Goal: Browse casually

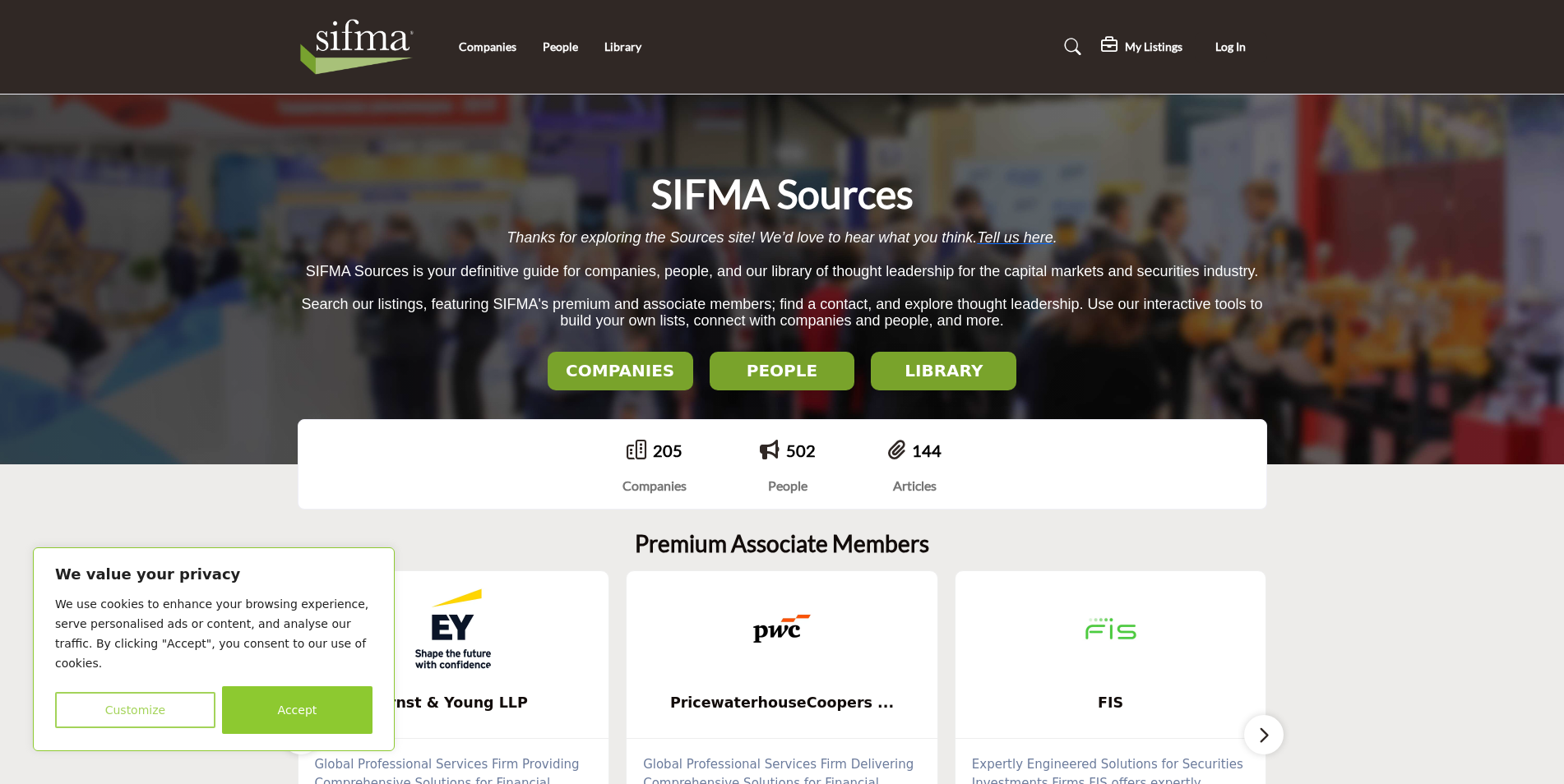
click at [179, 712] on button "Customize" at bounding box center [135, 710] width 160 height 36
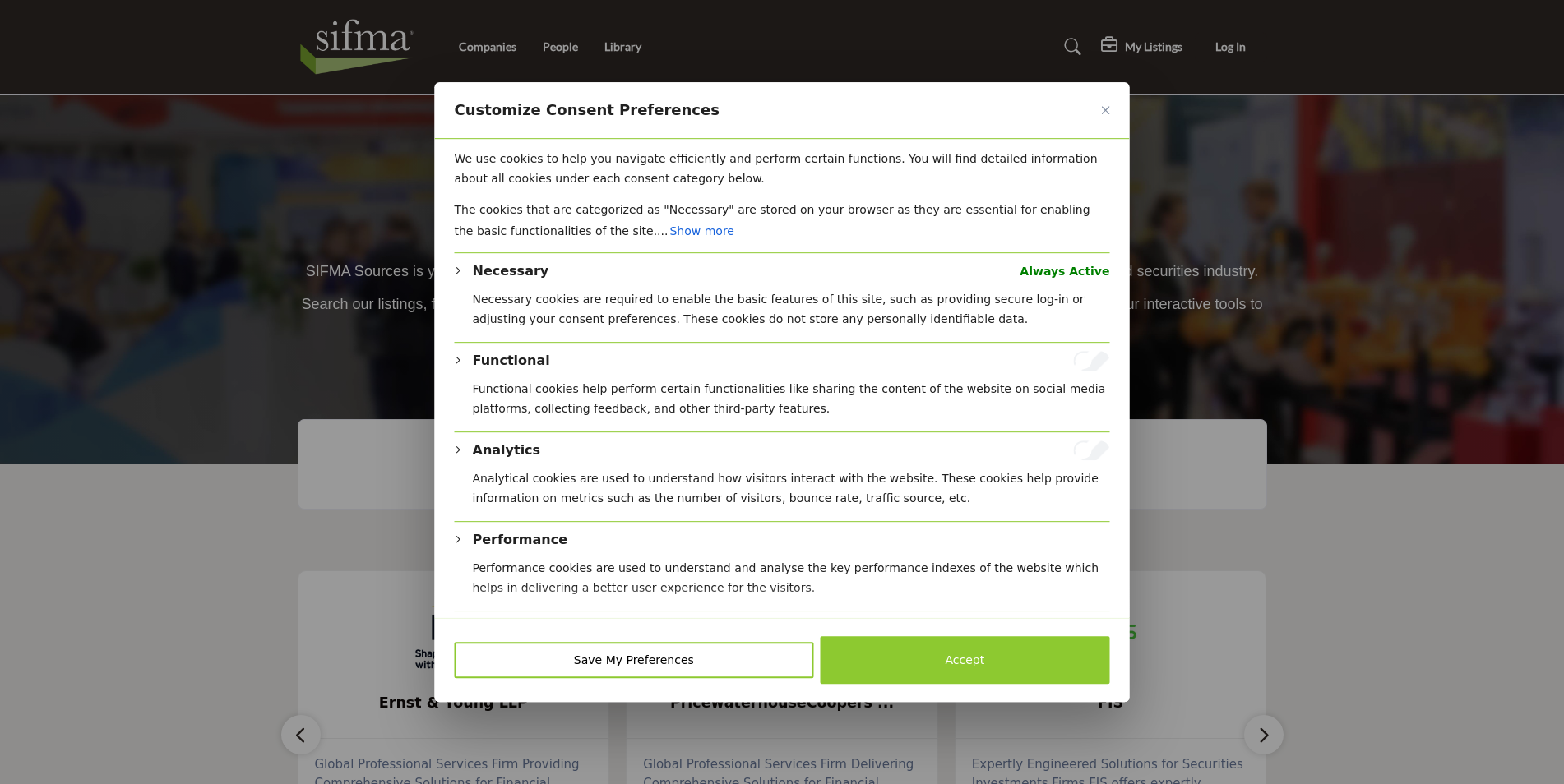
click at [908, 655] on button "Accept" at bounding box center [963, 660] width 289 height 48
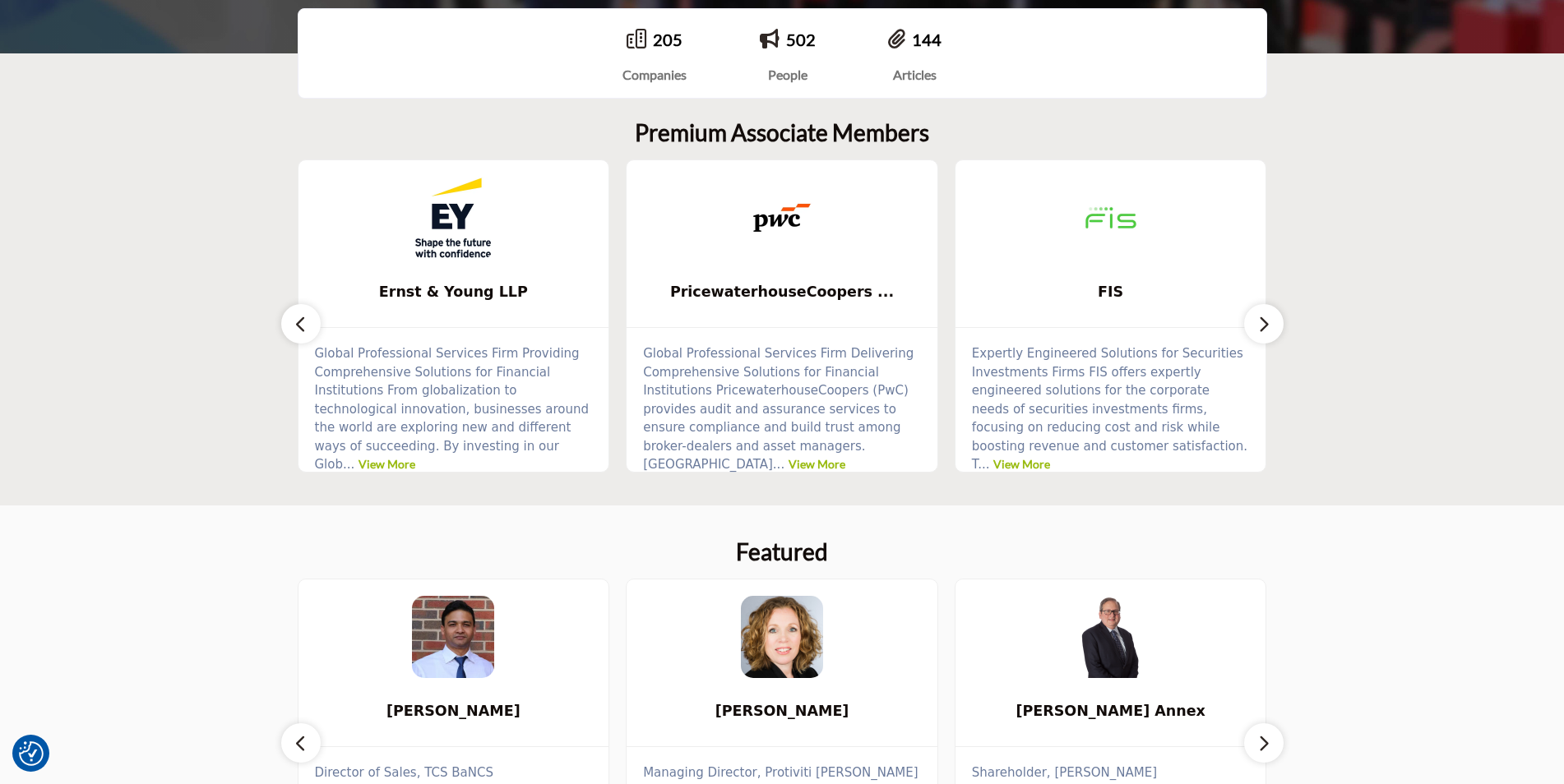
scroll to position [329, 0]
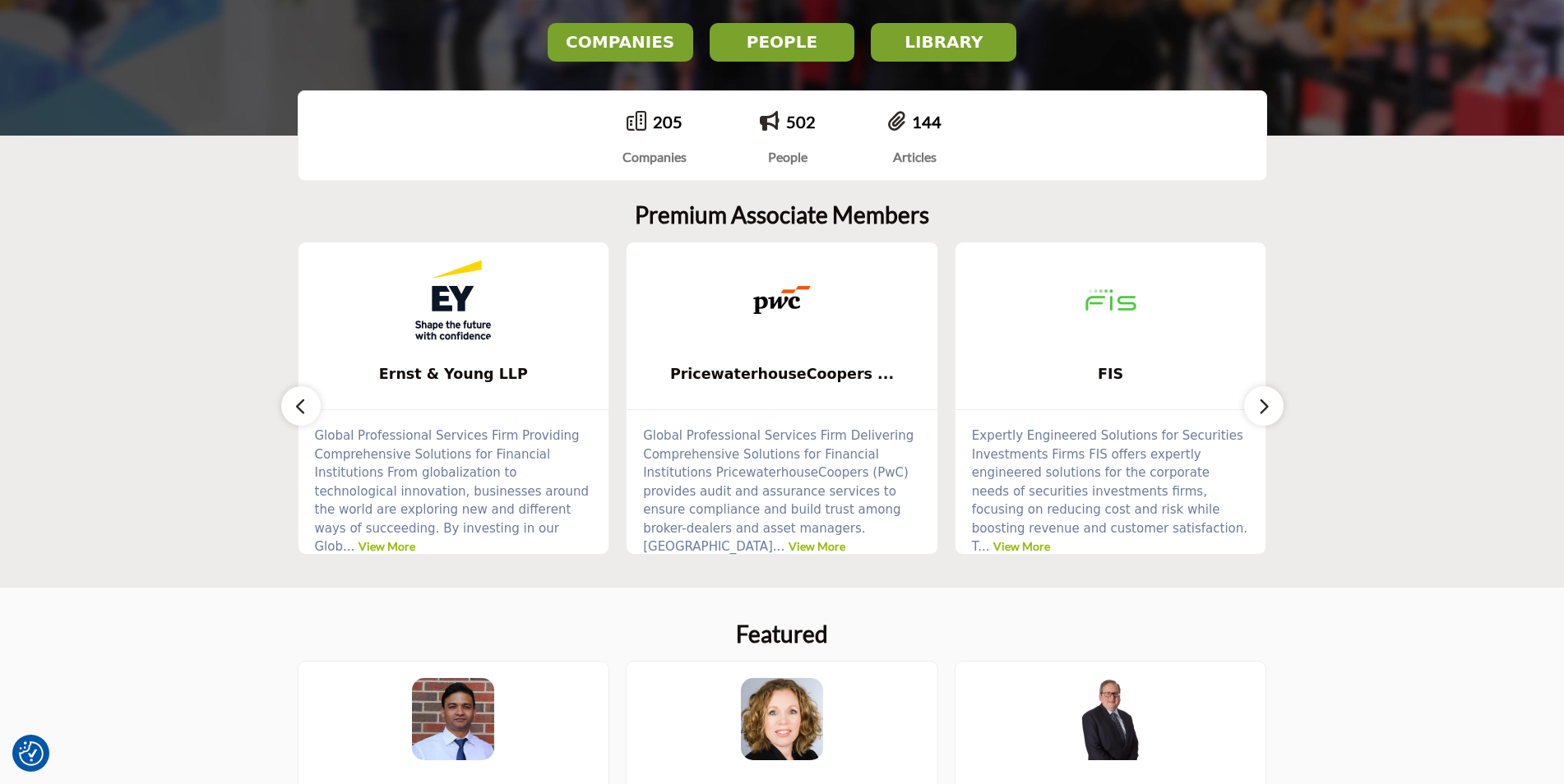
click at [1270, 409] on button "button" at bounding box center [1264, 406] width 40 height 40
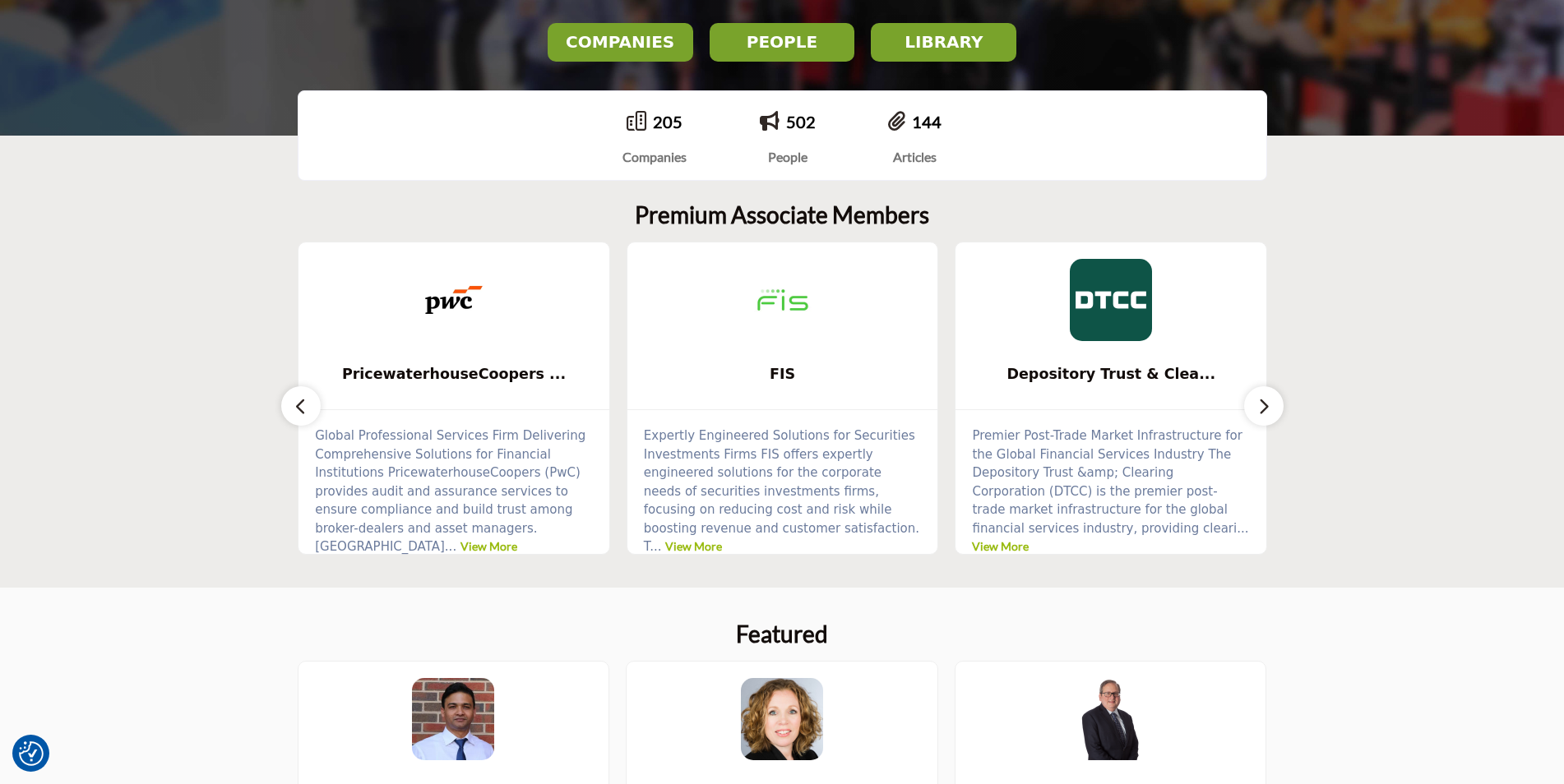
click at [1270, 409] on button "button" at bounding box center [1264, 406] width 40 height 40
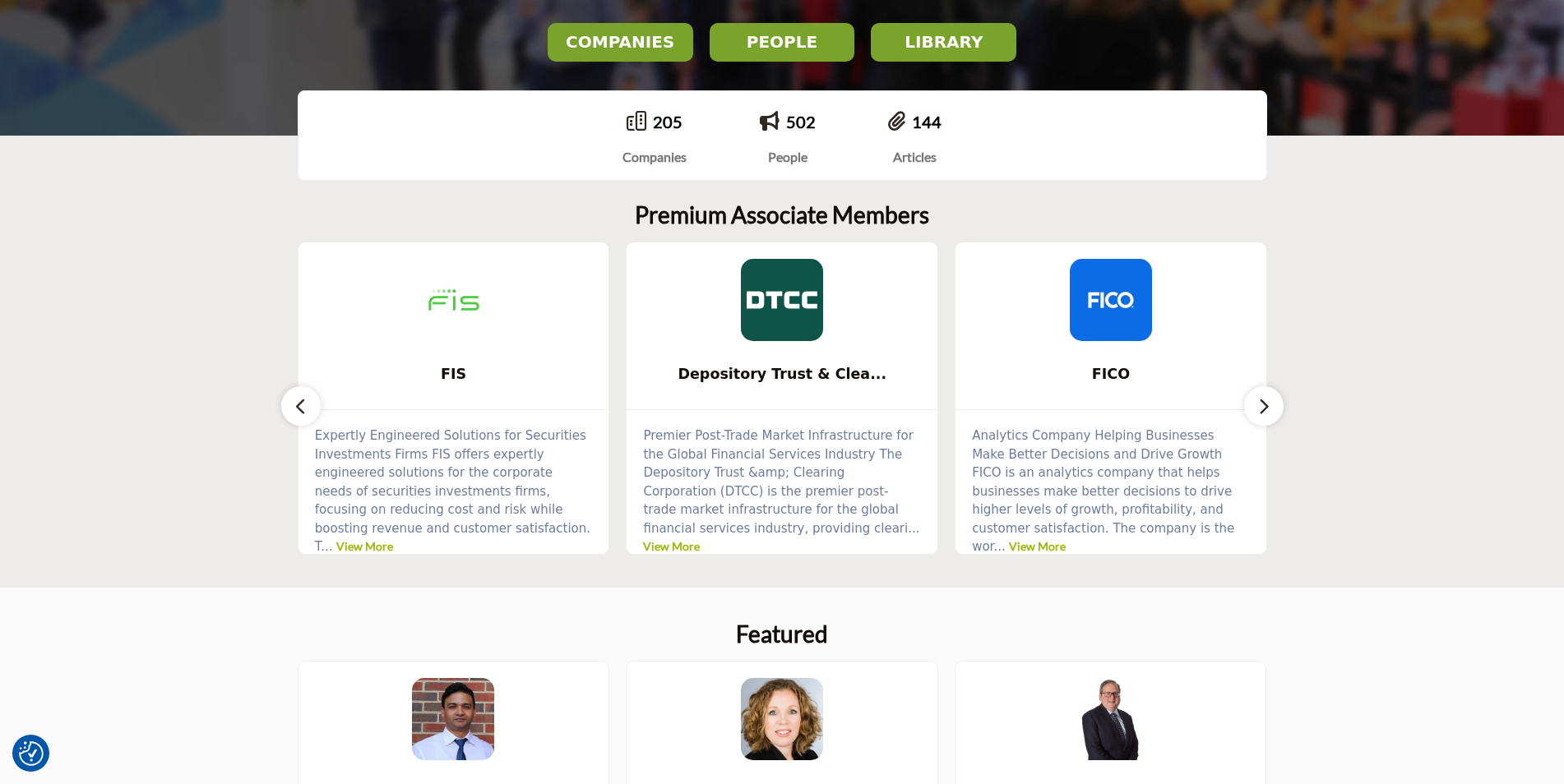
click at [1270, 409] on button "button" at bounding box center [1264, 406] width 40 height 40
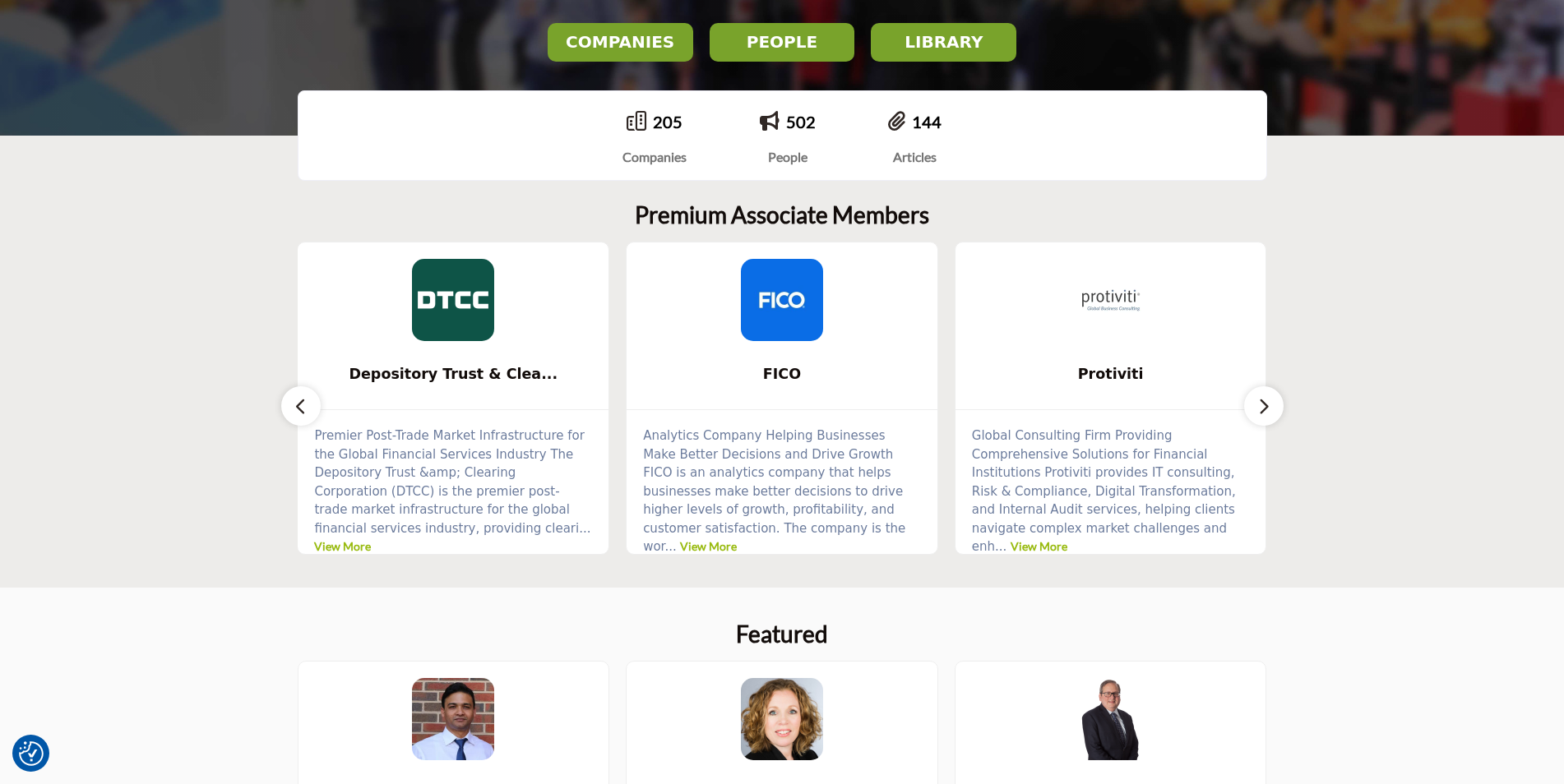
click at [1270, 409] on button "button" at bounding box center [1264, 406] width 40 height 40
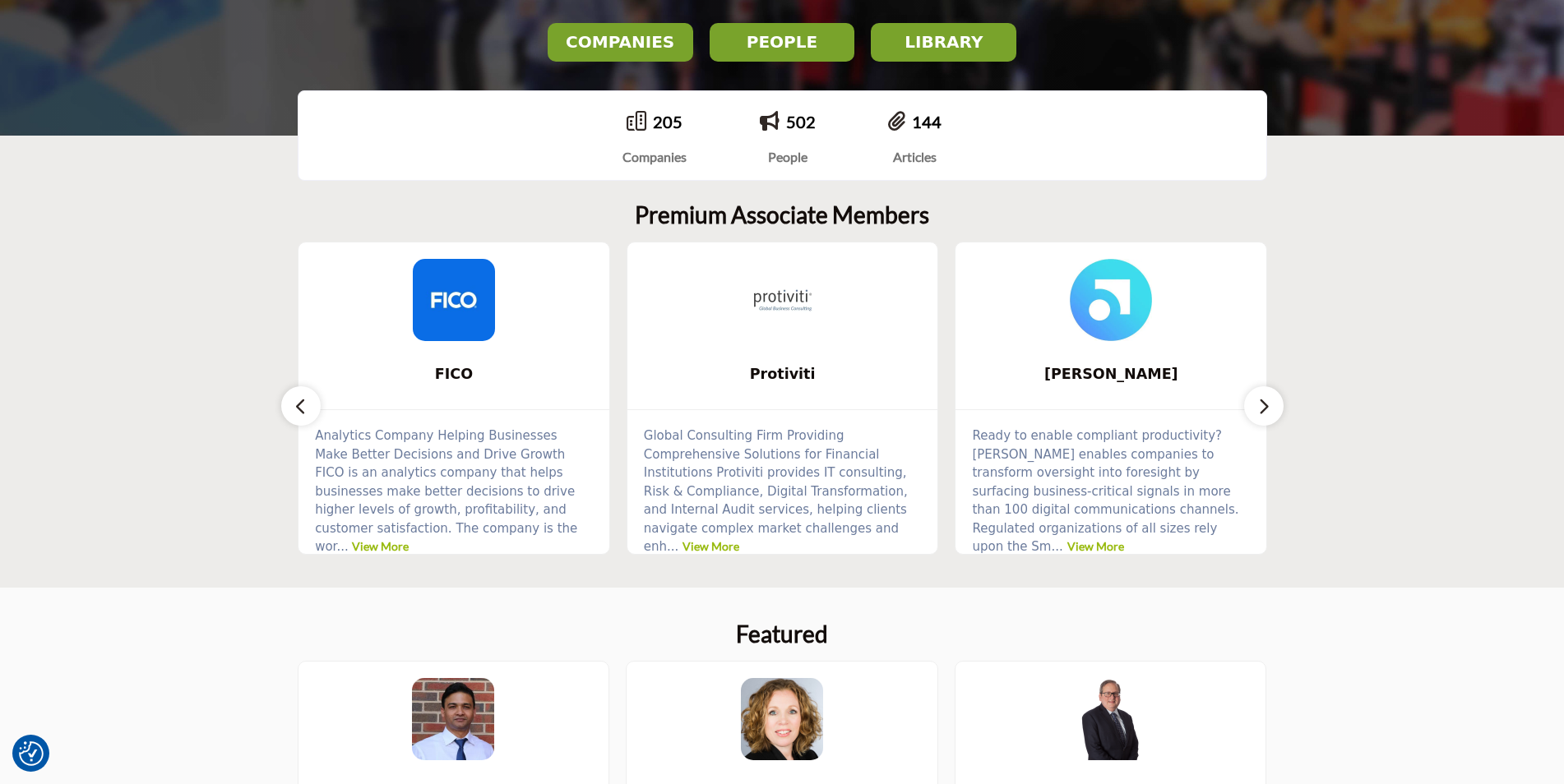
click at [1270, 409] on button "button" at bounding box center [1264, 406] width 40 height 40
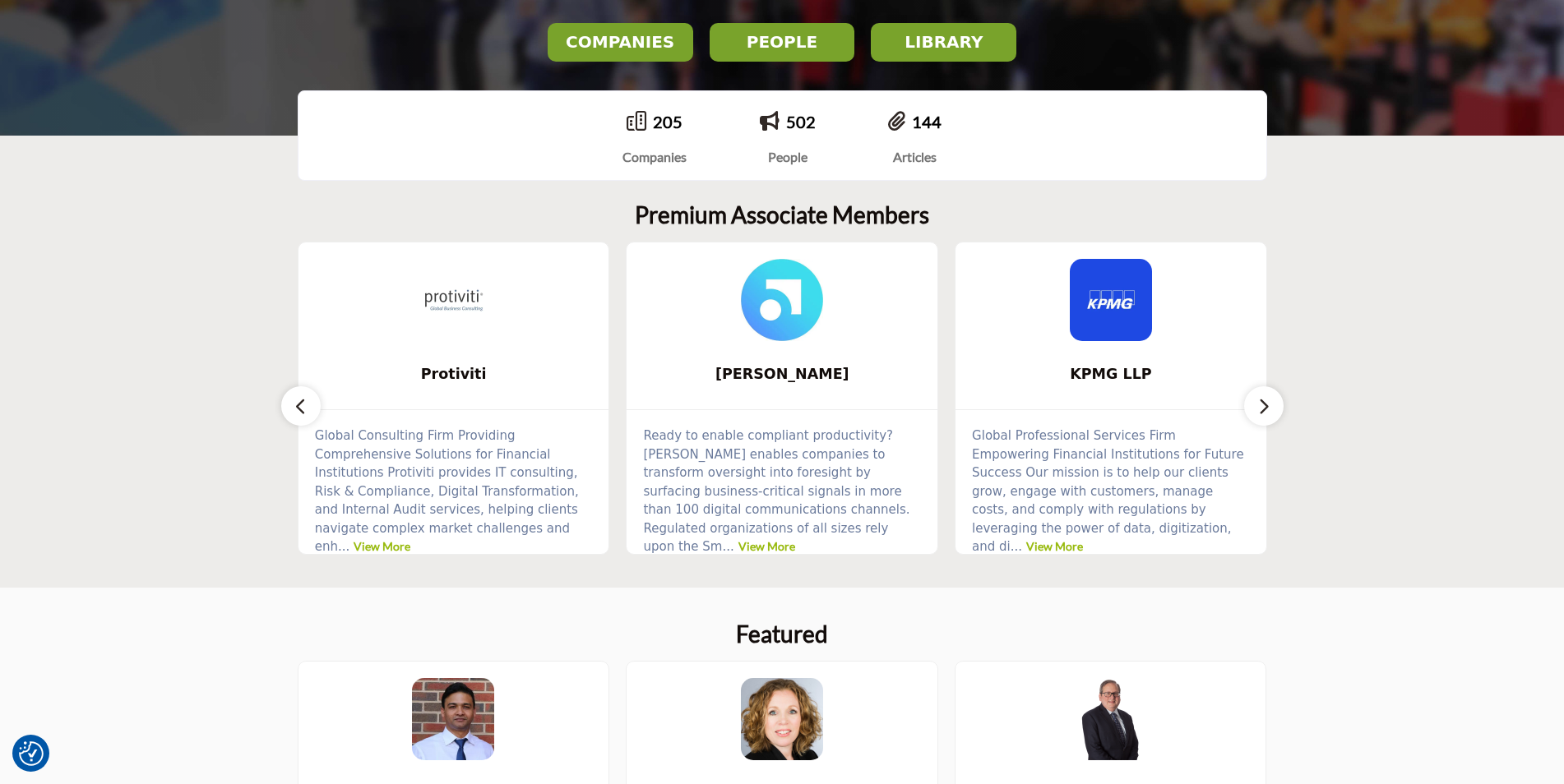
click at [1270, 409] on button "button" at bounding box center [1264, 406] width 40 height 40
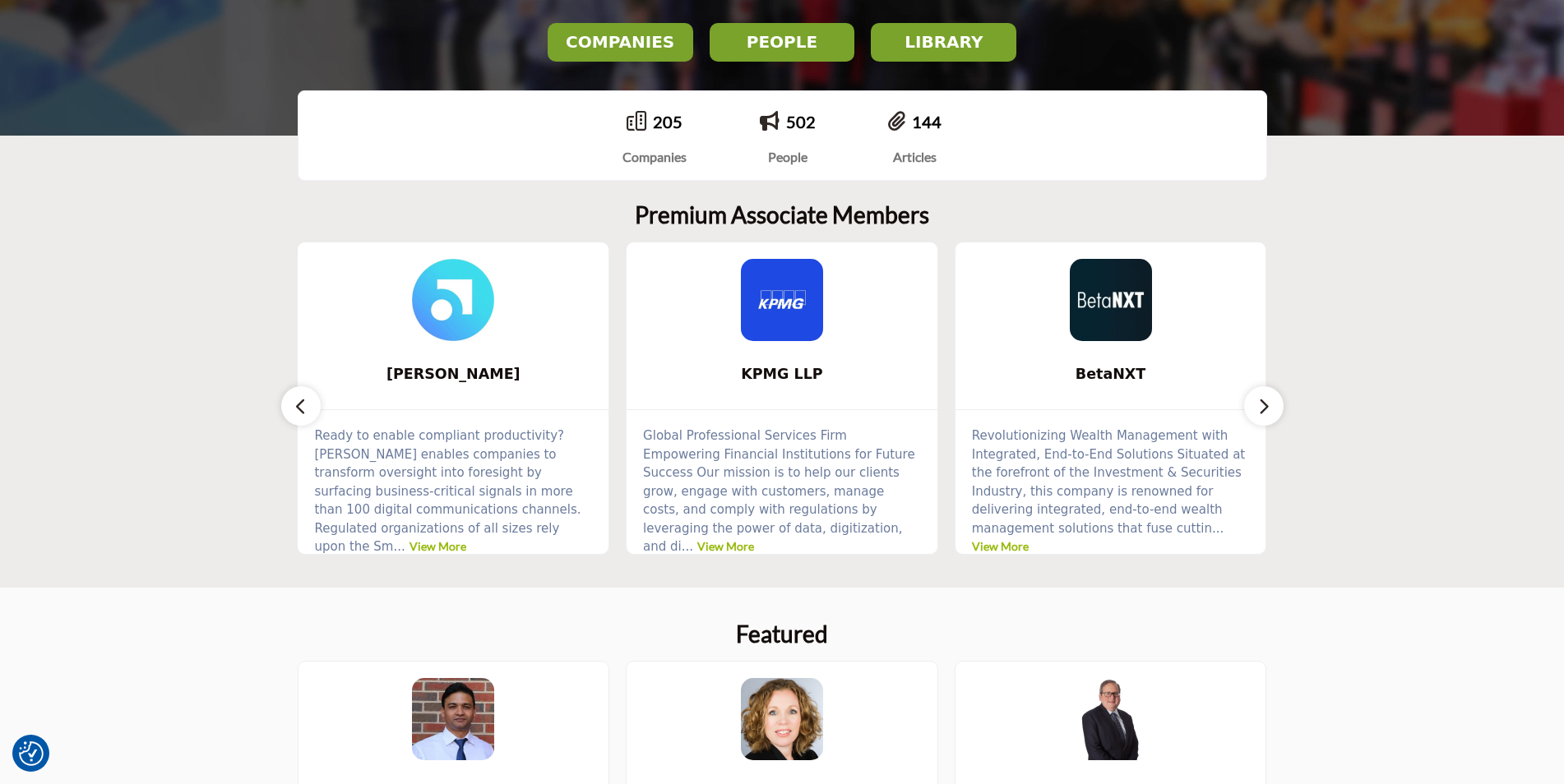
click at [1270, 409] on button "button" at bounding box center [1264, 406] width 40 height 40
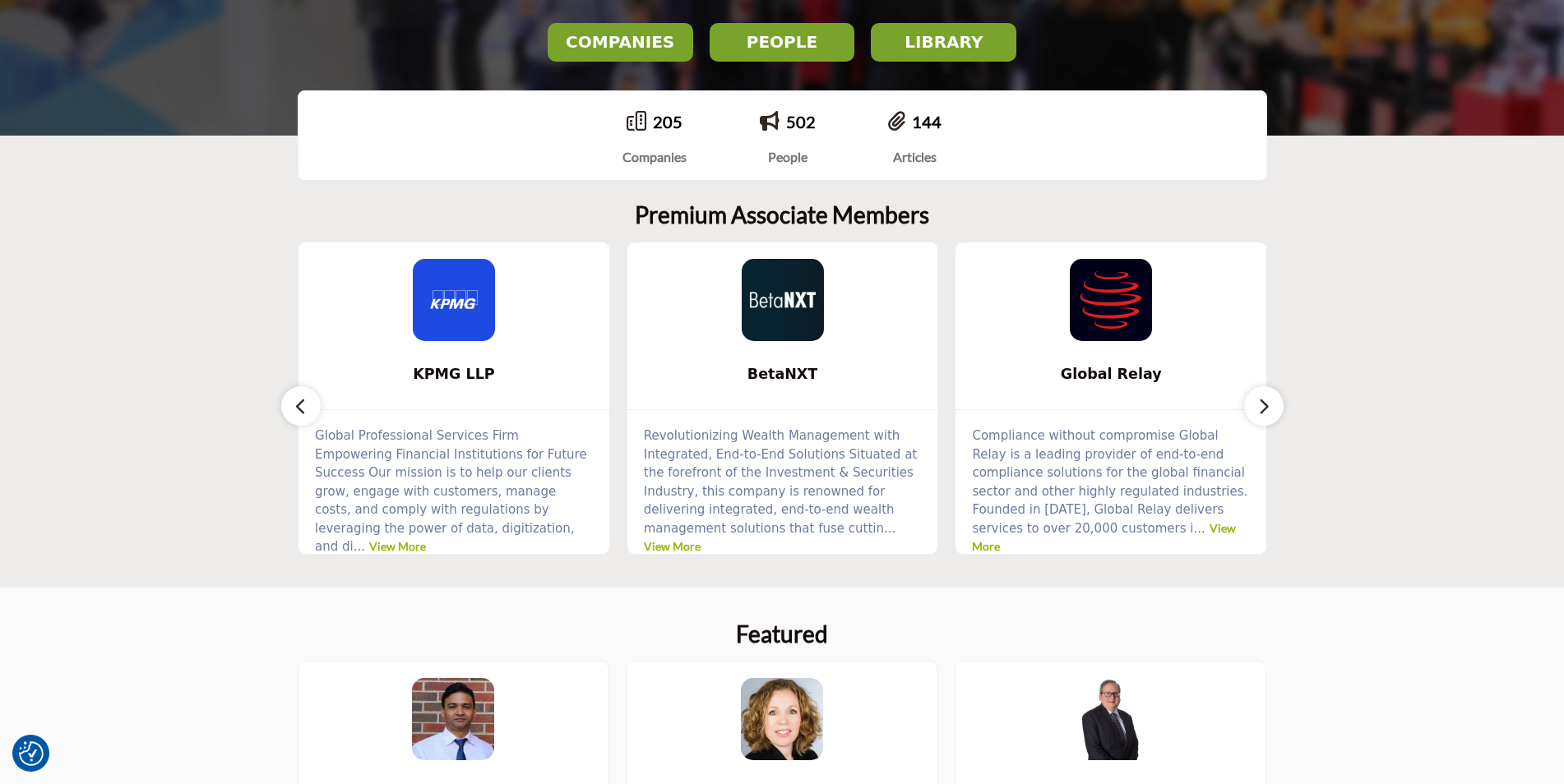
click at [1270, 409] on button "button" at bounding box center [1264, 406] width 40 height 40
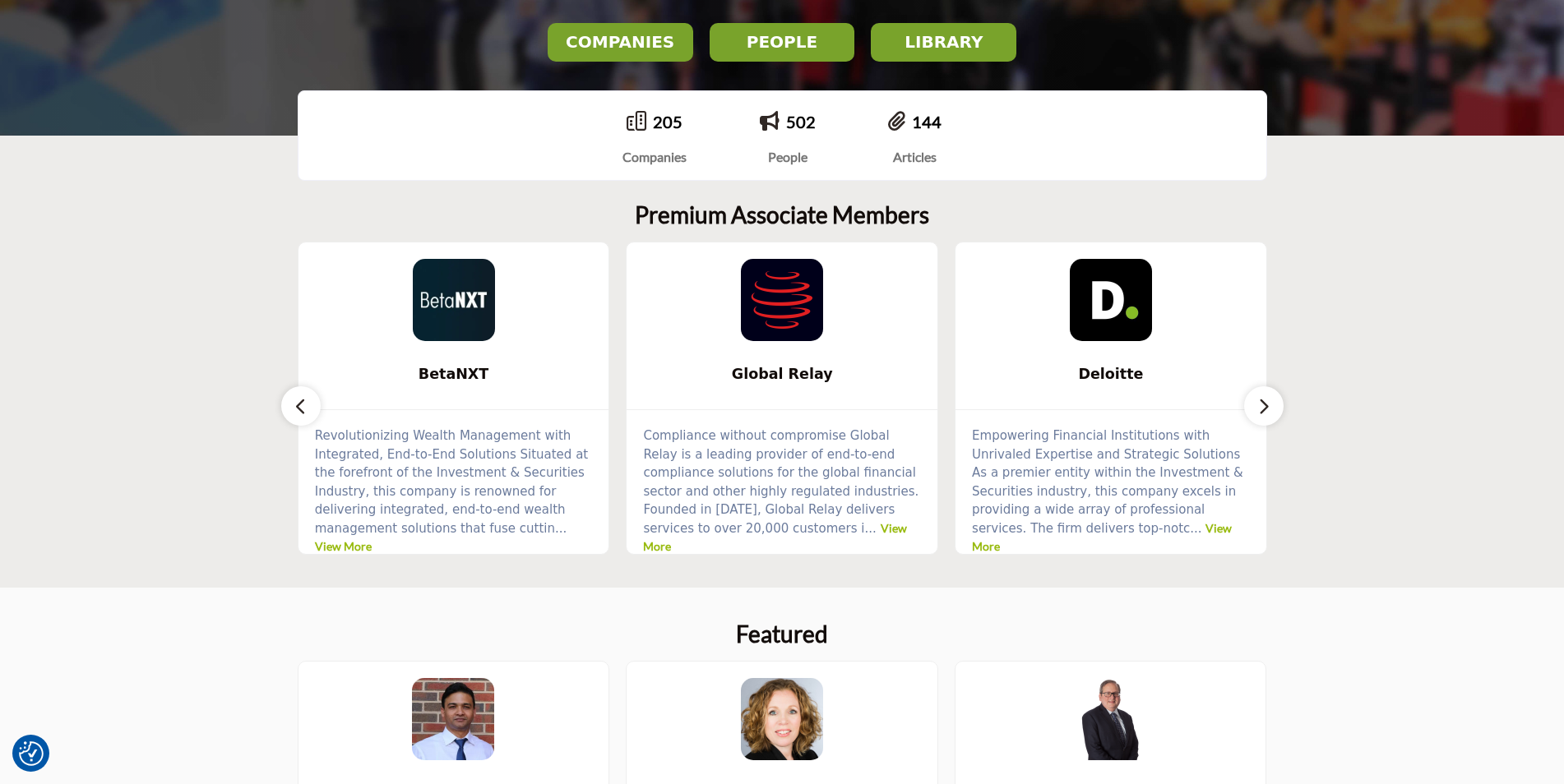
click at [1270, 409] on button "button" at bounding box center [1264, 406] width 40 height 40
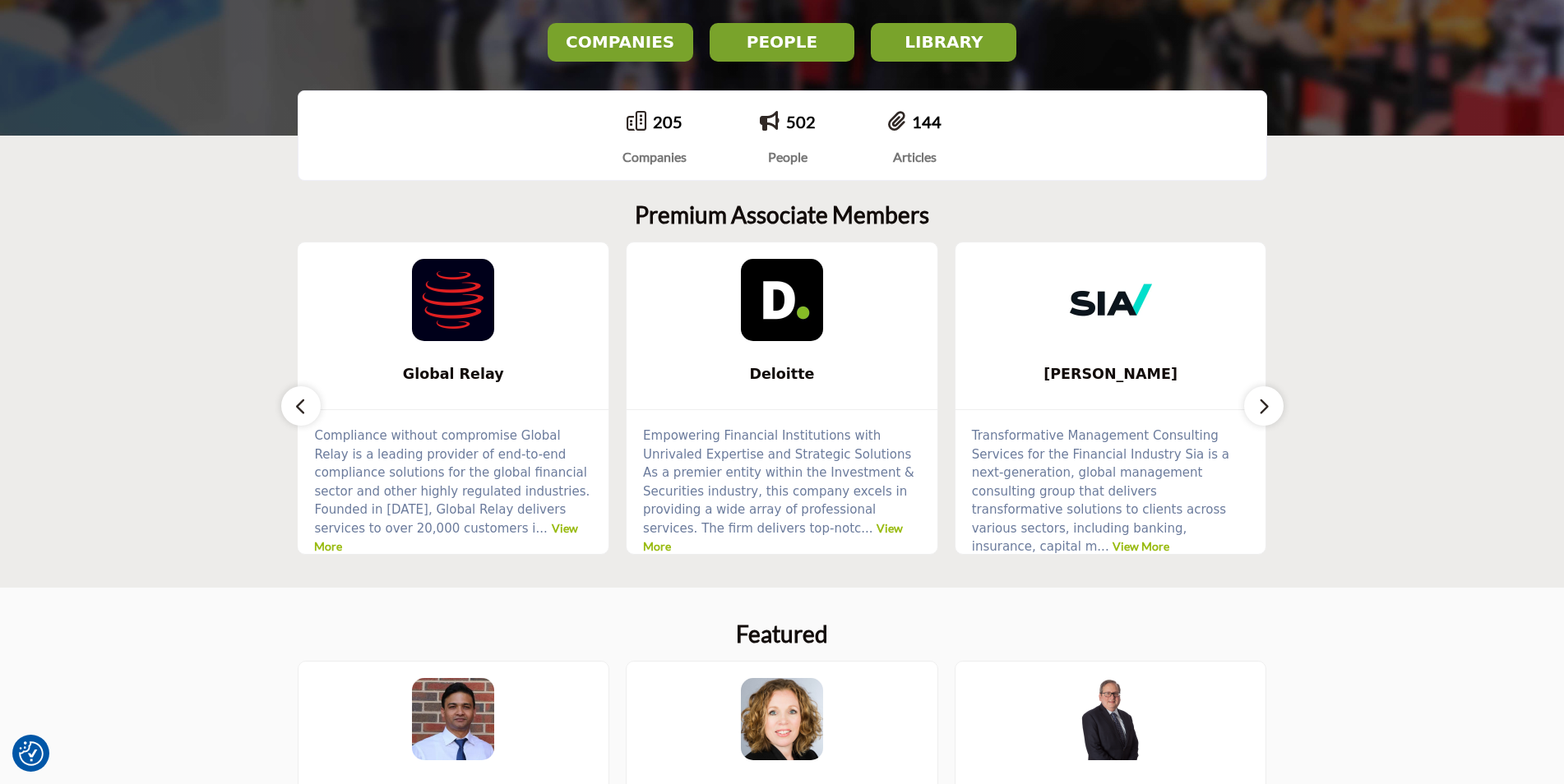
click at [1270, 409] on button "button" at bounding box center [1264, 406] width 40 height 40
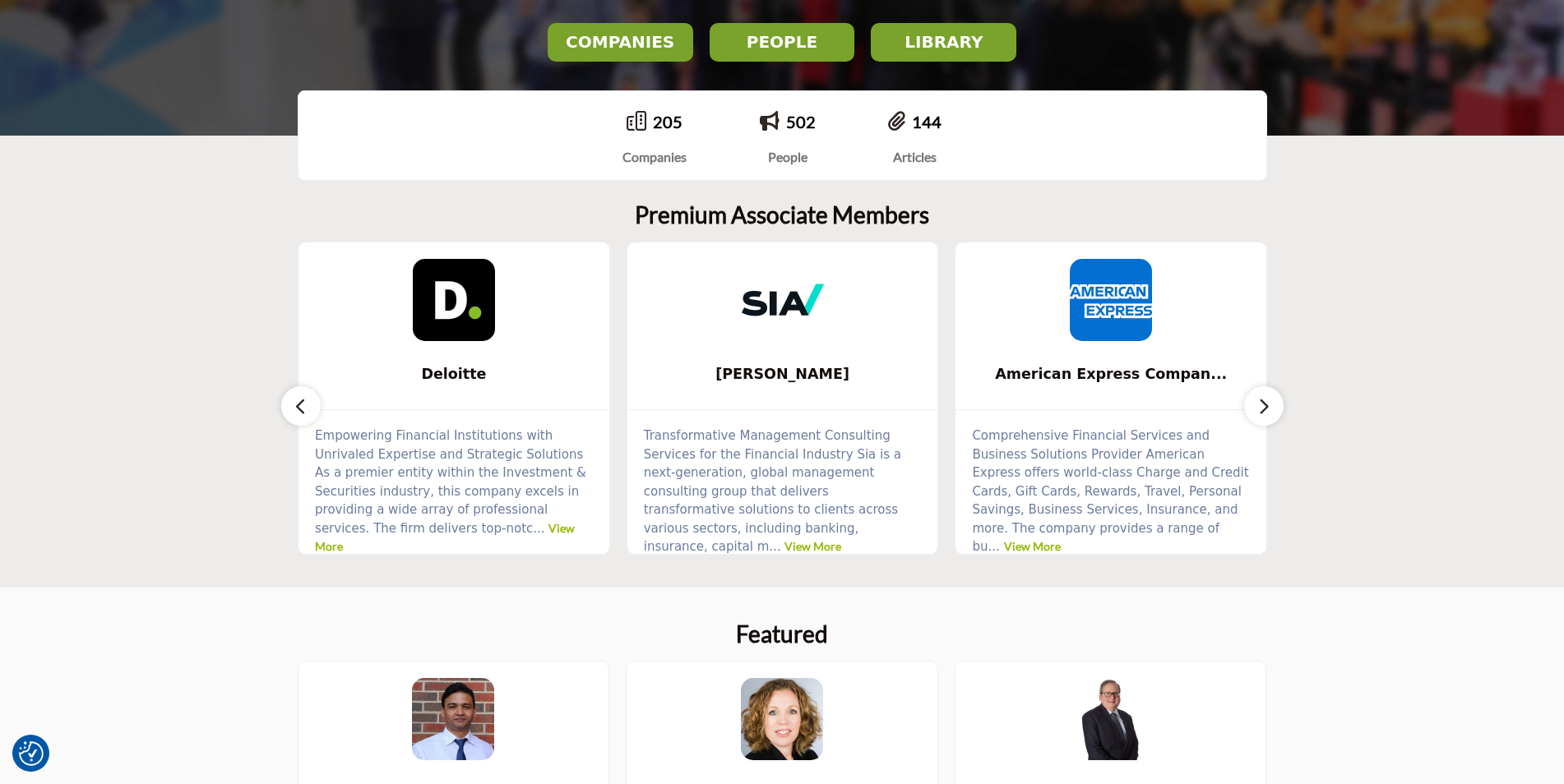
click at [1270, 409] on button "button" at bounding box center [1264, 406] width 40 height 40
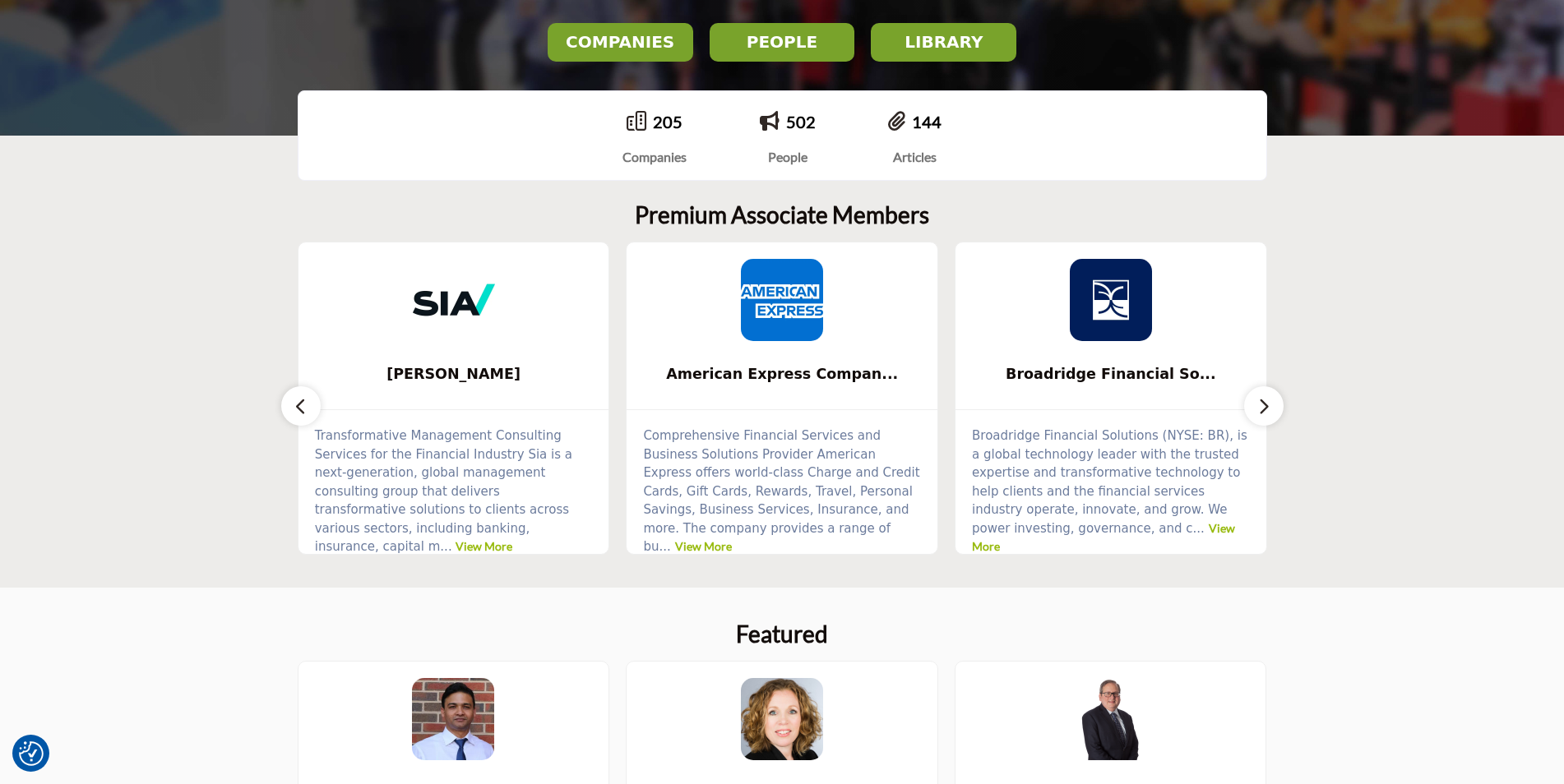
click at [1270, 409] on button "button" at bounding box center [1264, 406] width 40 height 40
click at [1259, 405] on icon "button" at bounding box center [1263, 406] width 14 height 21
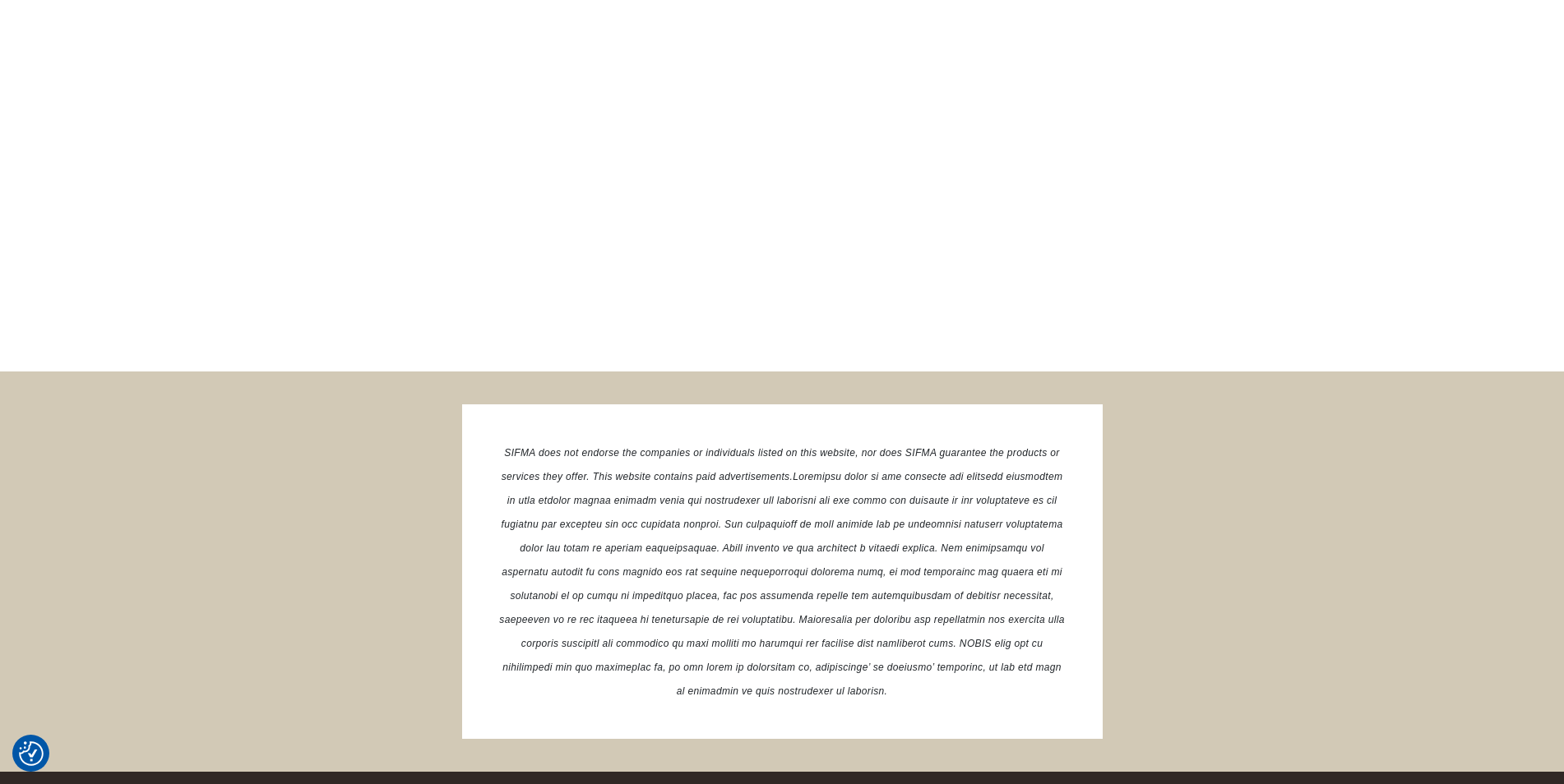
scroll to position [3074, 0]
